Goal: Task Accomplishment & Management: Manage account settings

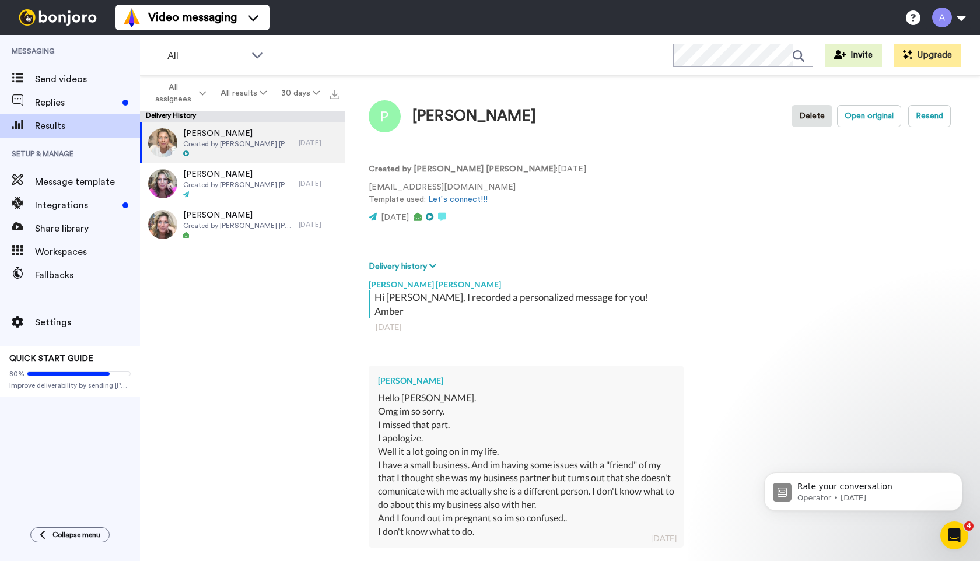
scroll to position [117, 0]
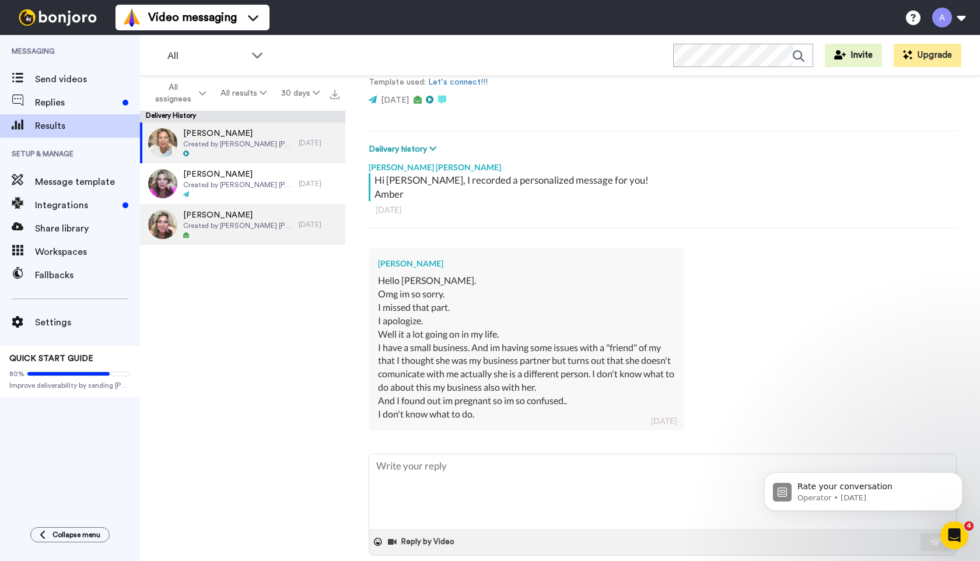
type textarea "x"
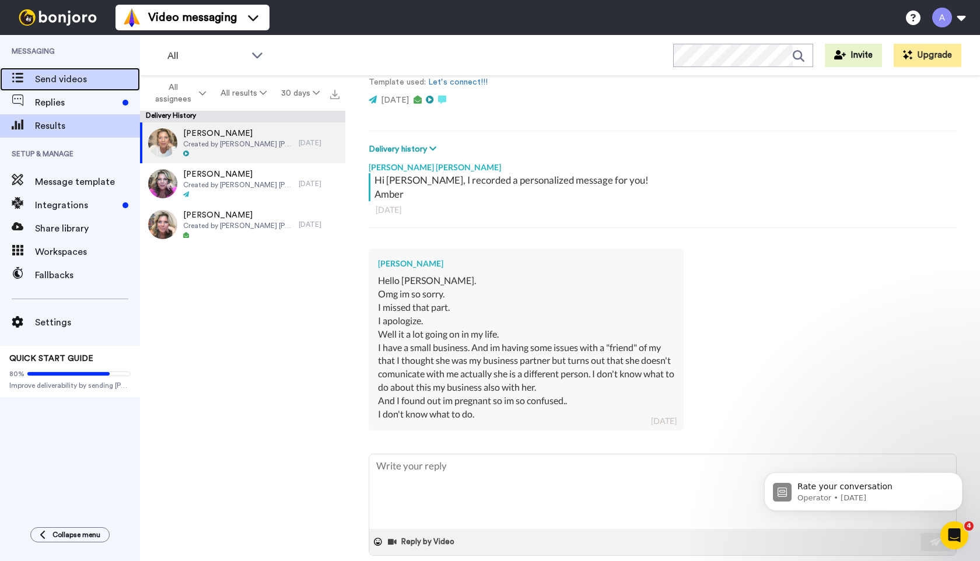
click at [51, 81] on span "Send videos" at bounding box center [87, 79] width 105 height 14
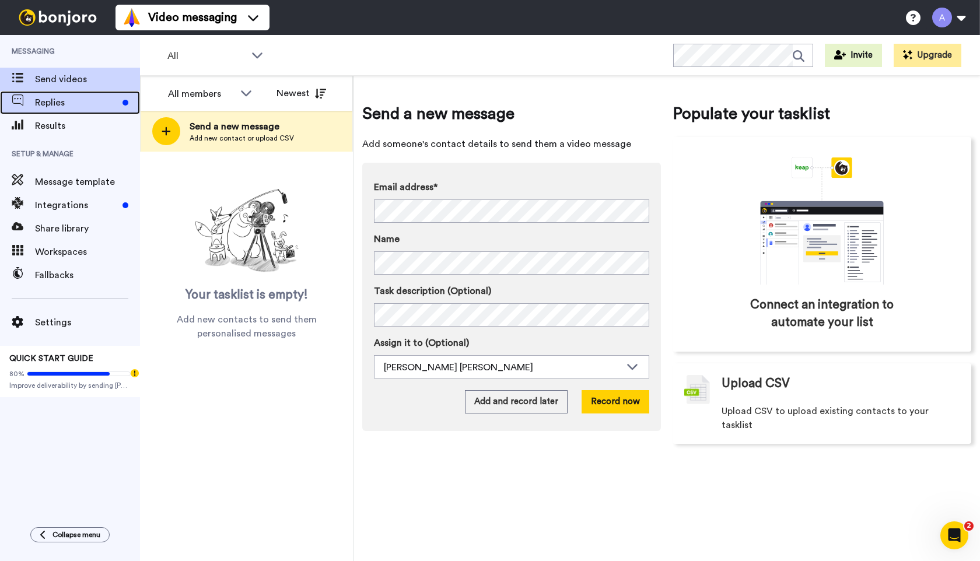
click at [60, 106] on span "Replies" at bounding box center [76, 103] width 83 height 14
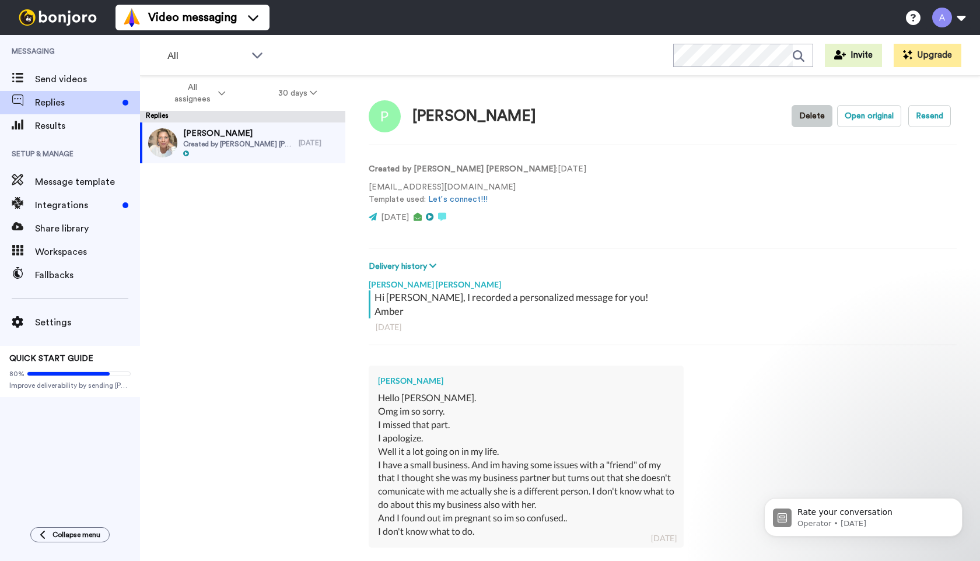
click at [812, 114] on button "Delete" at bounding box center [811, 116] width 41 height 22
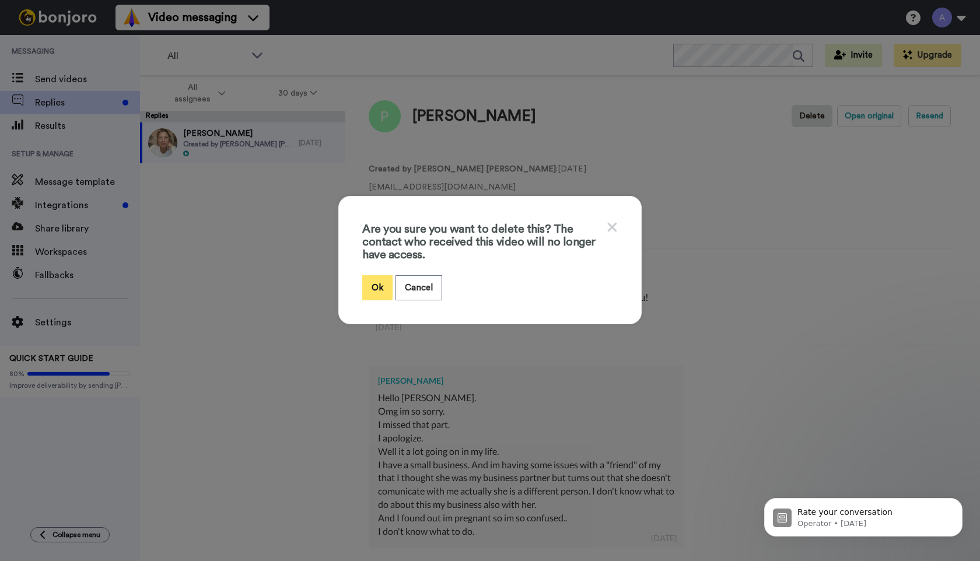
click at [376, 288] on button "Ok" at bounding box center [377, 287] width 30 height 25
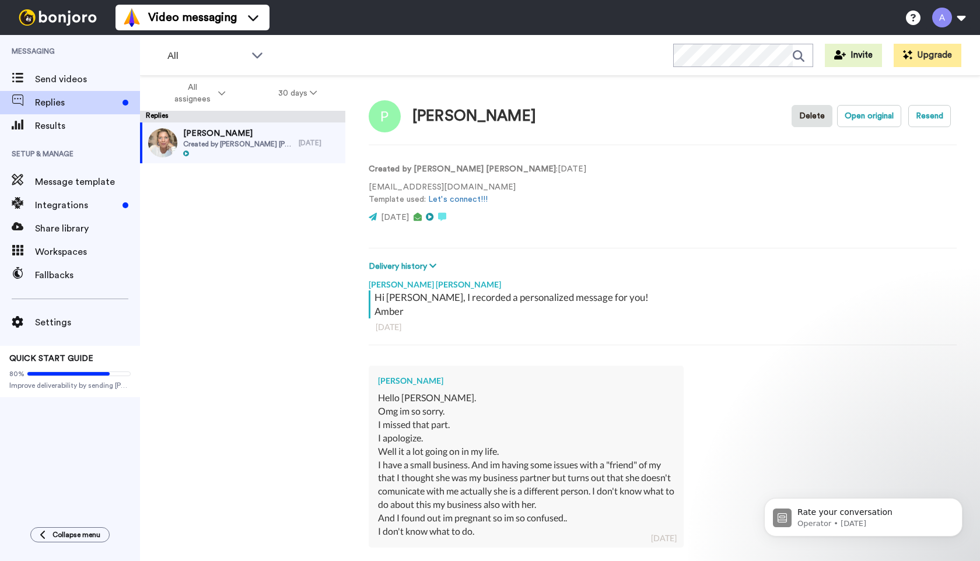
type textarea "x"
